Goal: Task Accomplishment & Management: Complete application form

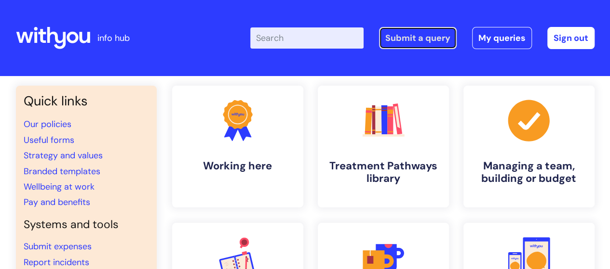
click at [421, 40] on link "Submit a query" at bounding box center [418, 38] width 78 height 22
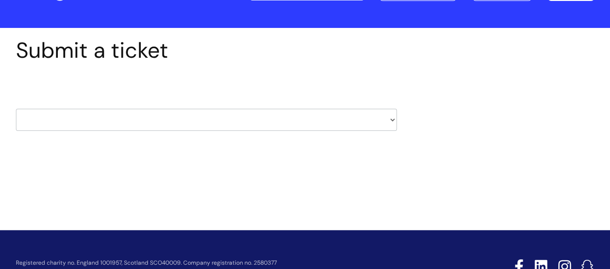
scroll to position [86, 0]
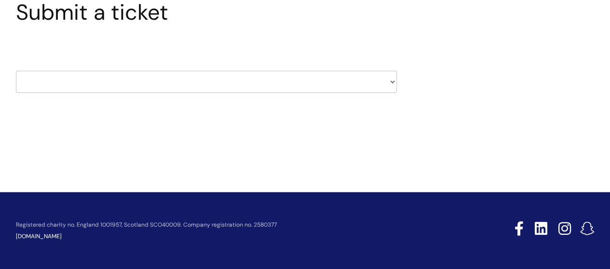
click at [164, 72] on select "HR / People IT and Support Clinical Drug Alerts Finance Accounts Data Support T…" at bounding box center [206, 82] width 381 height 22
select select "property_&_estates"
click at [16, 71] on select "HR / People IT and Support Clinical Drug Alerts Finance Accounts Data Support T…" at bounding box center [206, 82] width 381 height 22
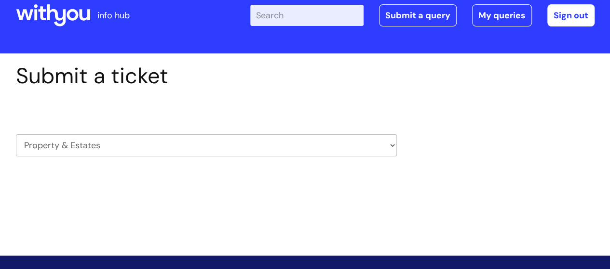
scroll to position [0, 0]
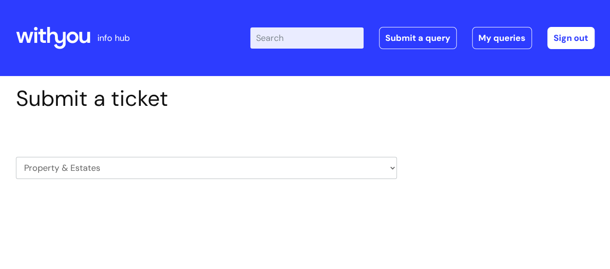
click at [271, 177] on select "HR / People IT and Support Clinical Drug Alerts Finance Accounts Data Support T…" at bounding box center [206, 168] width 381 height 22
click at [509, 84] on div "Submit a ticket HR / People IT and Support Clinical Drug Alerts Finance Account…" at bounding box center [305, 163] width 610 height 174
click at [307, 42] on input "Enter your search term here..." at bounding box center [306, 37] width 113 height 21
click at [82, 37] on icon at bounding box center [53, 38] width 74 height 23
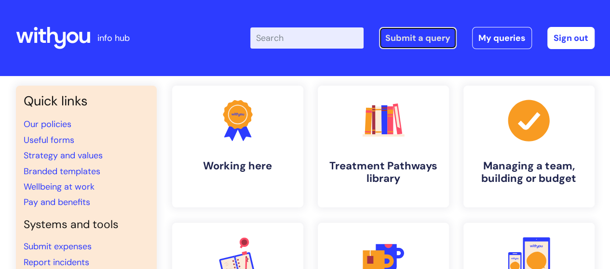
click at [418, 38] on link "Submit a query" at bounding box center [418, 38] width 78 height 22
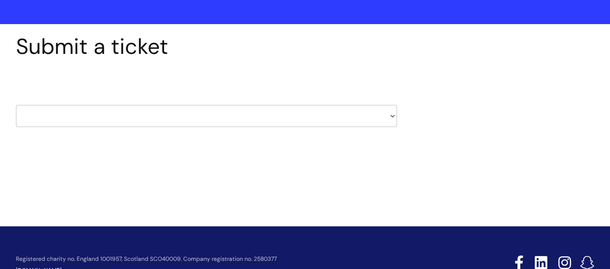
scroll to position [86, 0]
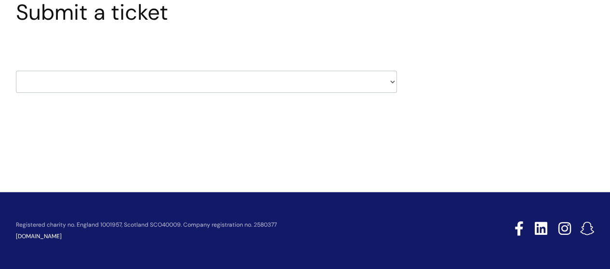
click at [162, 75] on select "HR / People IT and Support Clinical Drug Alerts Finance Accounts Data Support T…" at bounding box center [206, 82] width 381 height 22
select select "property_&_estates"
click at [16, 71] on select "HR / People IT and Support Clinical Drug Alerts Finance Accounts Data Support T…" at bounding box center [206, 82] width 381 height 22
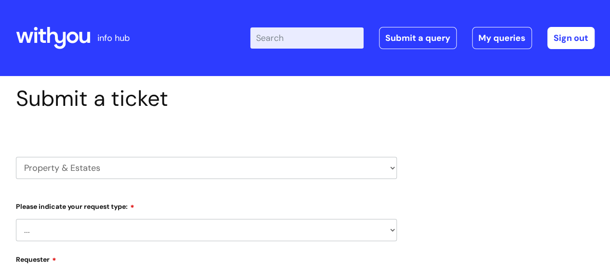
select select "80004286540"
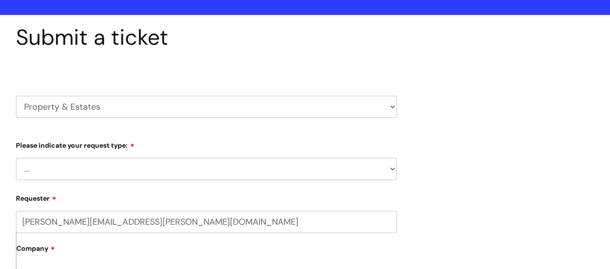
scroll to position [96, 0]
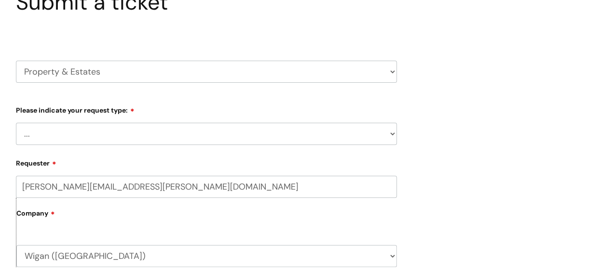
click at [102, 140] on select "... Facilities Support Lease/ Tenancy Agreements Health & Safety and Environmen…" at bounding box center [206, 134] width 381 height 22
select select "Facilities Support"
click at [16, 123] on select "... Facilities Support Lease/ Tenancy Agreements Health & Safety and Environmen…" at bounding box center [206, 134] width 381 height 22
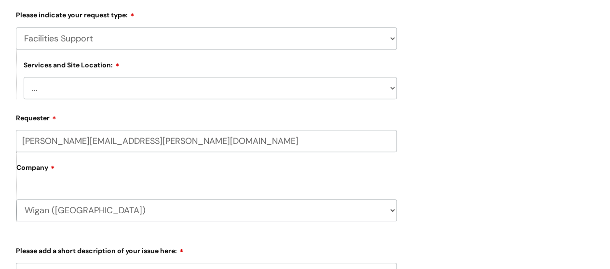
scroll to position [193, 0]
click at [74, 102] on form "Type Of Request ... Accounts (Finance) Alerts! (For clinical team) Data Protect…" at bounding box center [206, 248] width 381 height 484
click at [85, 93] on select "... [GEOGRAPHIC_DATA] [GEOGRAPHIC_DATA] [GEOGRAPHIC_DATA] [GEOGRAPHIC_DATA] [GE…" at bounding box center [210, 87] width 373 height 22
select select "Wigan Coops"
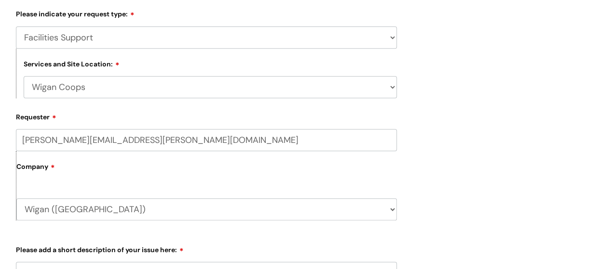
click at [24, 77] on select "... [GEOGRAPHIC_DATA] [GEOGRAPHIC_DATA] [GEOGRAPHIC_DATA] [GEOGRAPHIC_DATA] [GE…" at bounding box center [210, 87] width 373 height 22
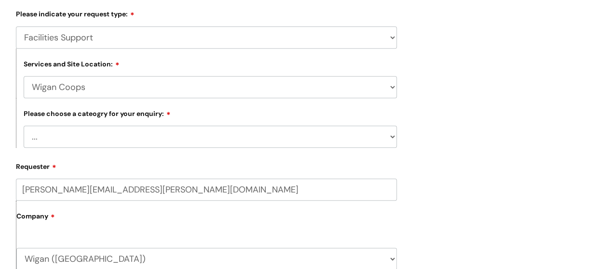
click at [93, 140] on select "... Electrical and Lighting Plumbing and Drainage Heating and Cooling Fixtures,…" at bounding box center [210, 137] width 373 height 22
select select "Plumbing and Drainage"
click at [24, 126] on select "... Electrical and Lighting Plumbing and Drainage Heating and Cooling Fixtures,…" at bounding box center [210, 137] width 373 height 22
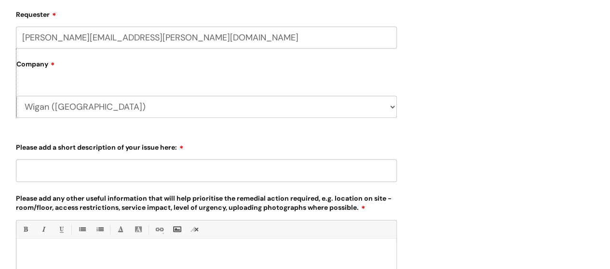
scroll to position [386, 0]
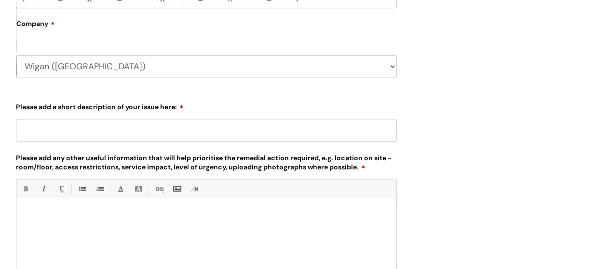
click at [107, 125] on input "Please add a short description of your issue here:" at bounding box center [206, 130] width 381 height 22
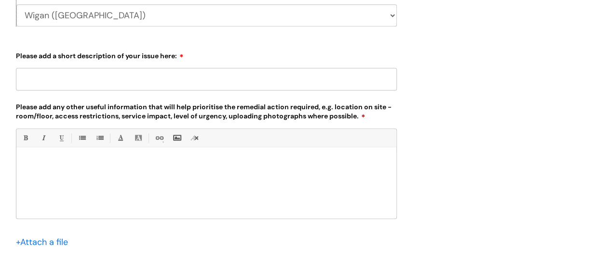
scroll to position [482, 0]
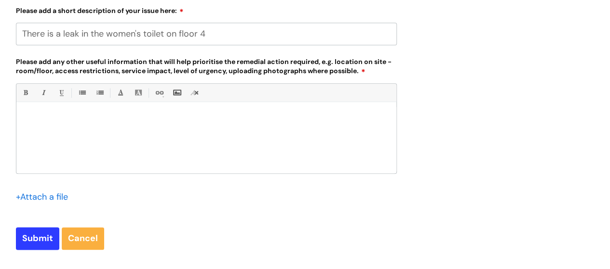
type input "There is a leak in the women's toilet on floor 4"
click at [73, 111] on div at bounding box center [206, 140] width 380 height 67
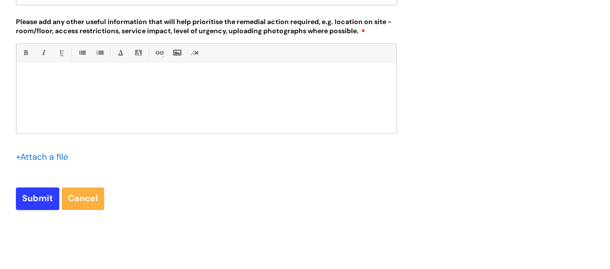
scroll to position [578, 0]
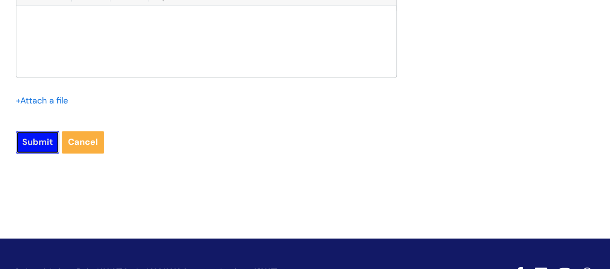
click at [40, 148] on input "Submit" at bounding box center [37, 142] width 43 height 22
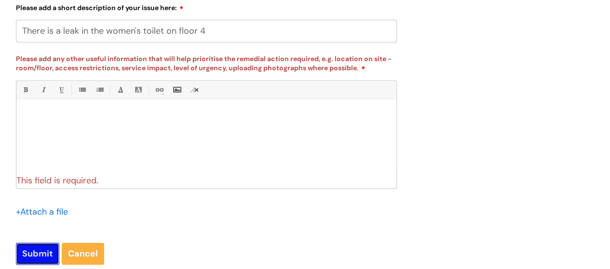
scroll to position [482, 0]
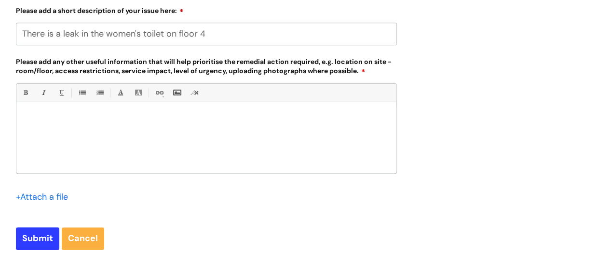
click at [86, 120] on p at bounding box center [206, 118] width 365 height 9
click at [37, 239] on input "Submit" at bounding box center [37, 239] width 43 height 22
type input "Please Wait..."
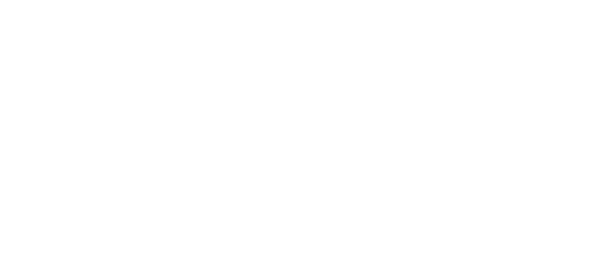
select select "Facilities Support"
select select "Wigan Coops"
select select "Plumbing and Drainage"
